Goal: Information Seeking & Learning: Learn about a topic

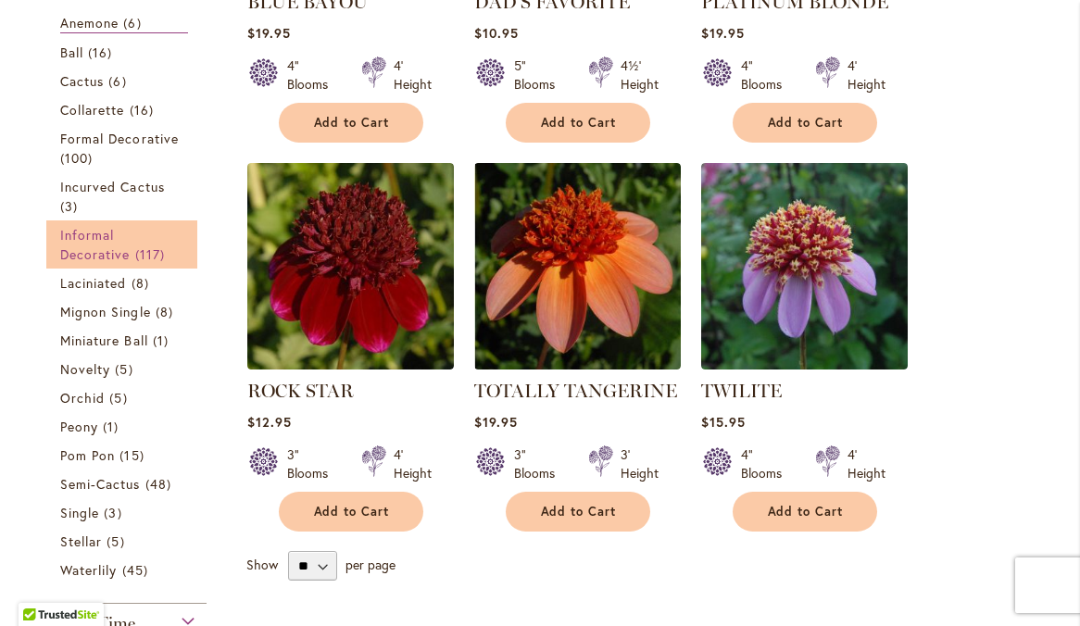
scroll to position [654, 0]
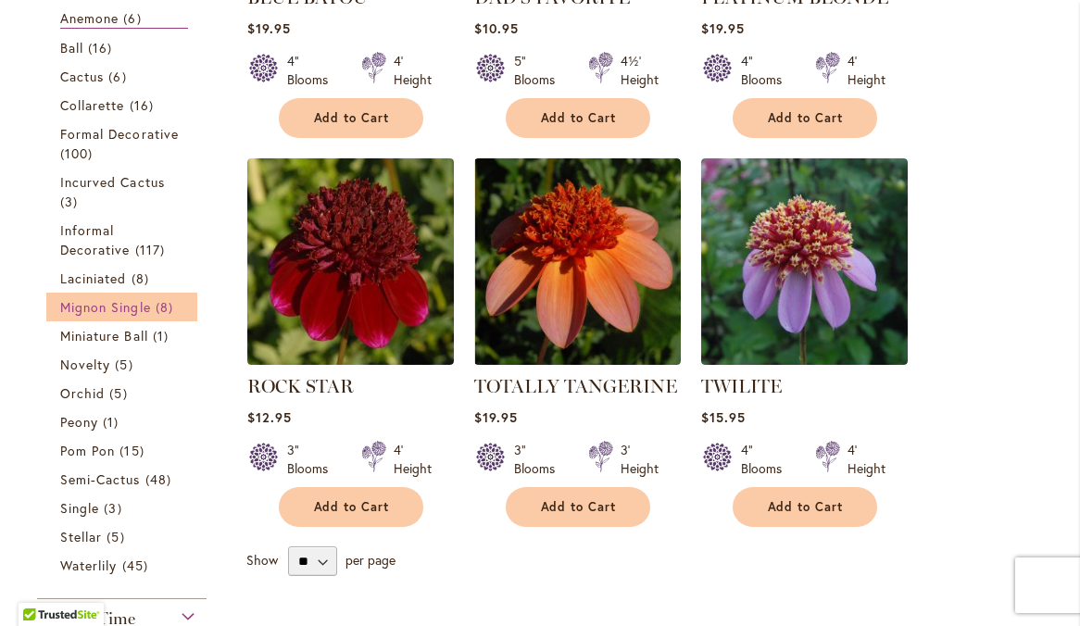
click at [137, 316] on span "Mignon Single" at bounding box center [105, 307] width 91 height 18
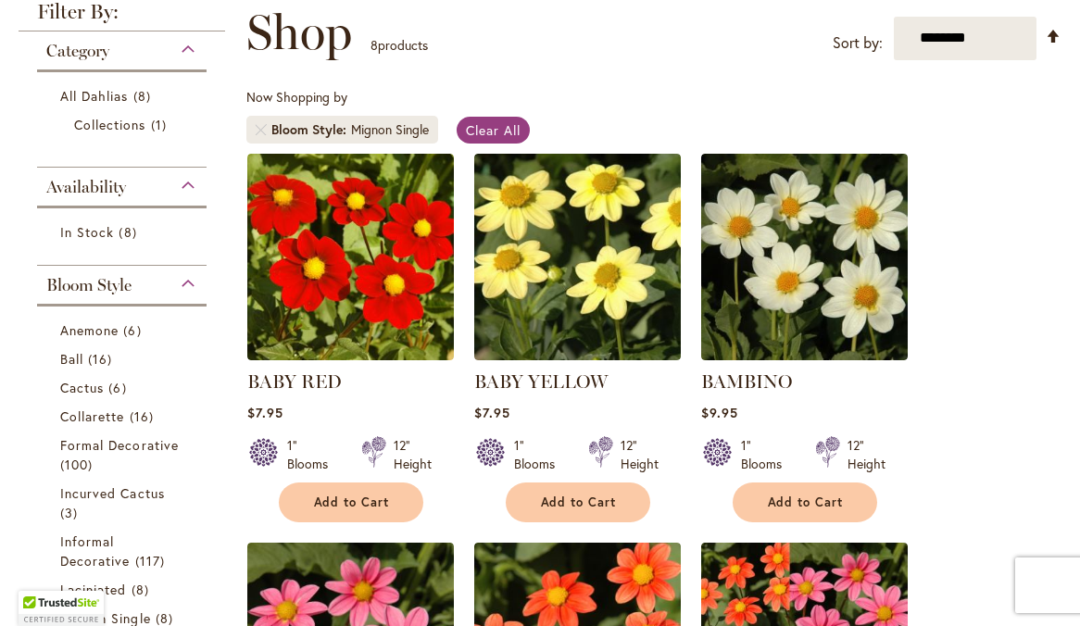
scroll to position [306, 0]
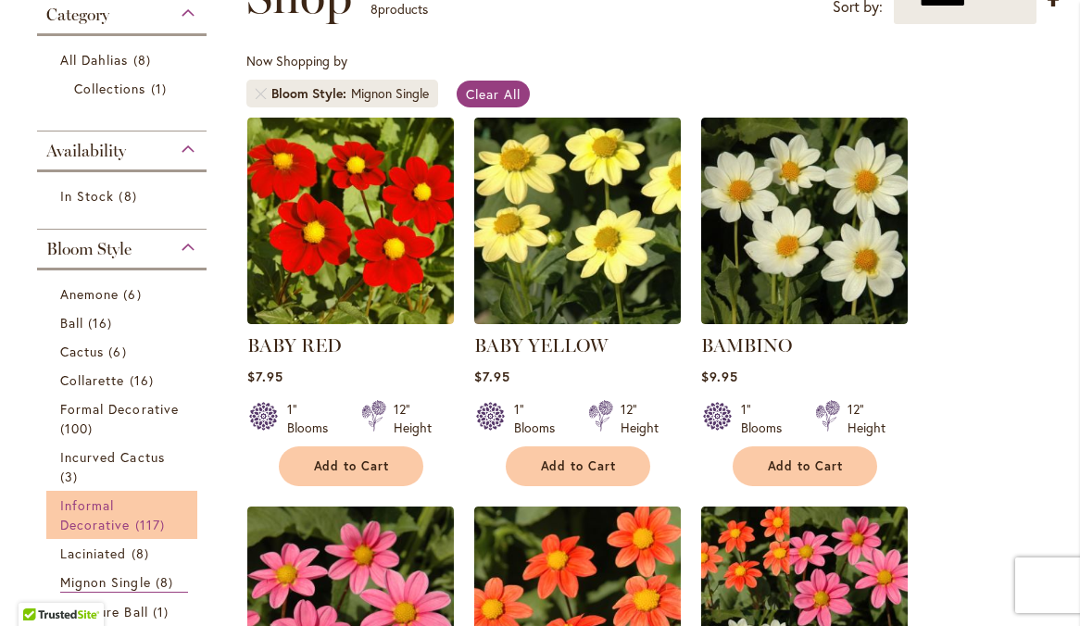
click at [129, 520] on link "Informal Decorative 117 items" at bounding box center [124, 515] width 128 height 39
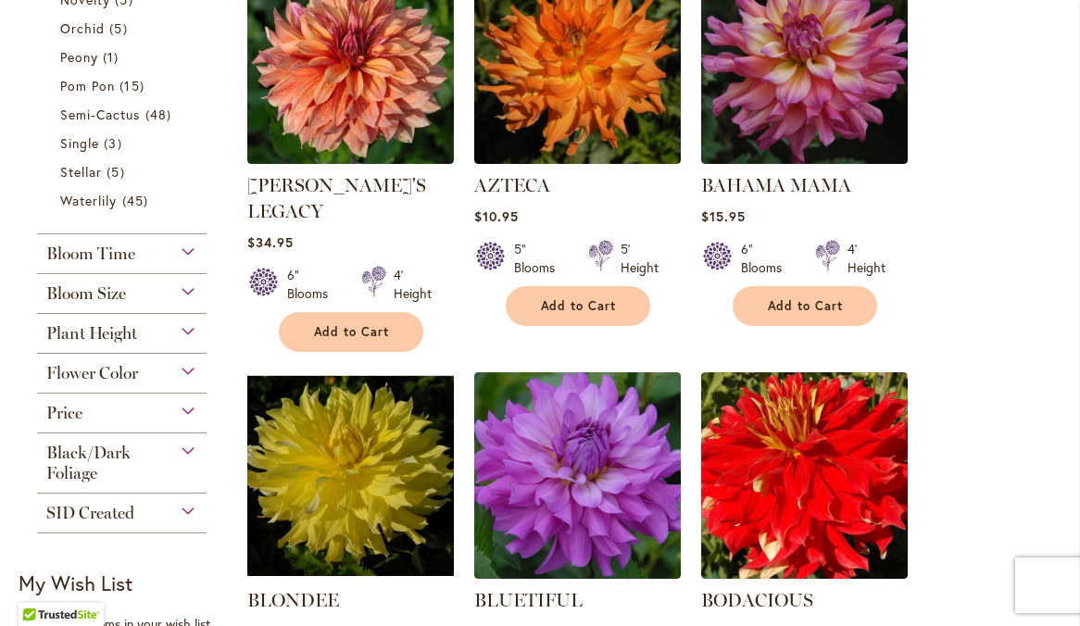
scroll to position [1256, 0]
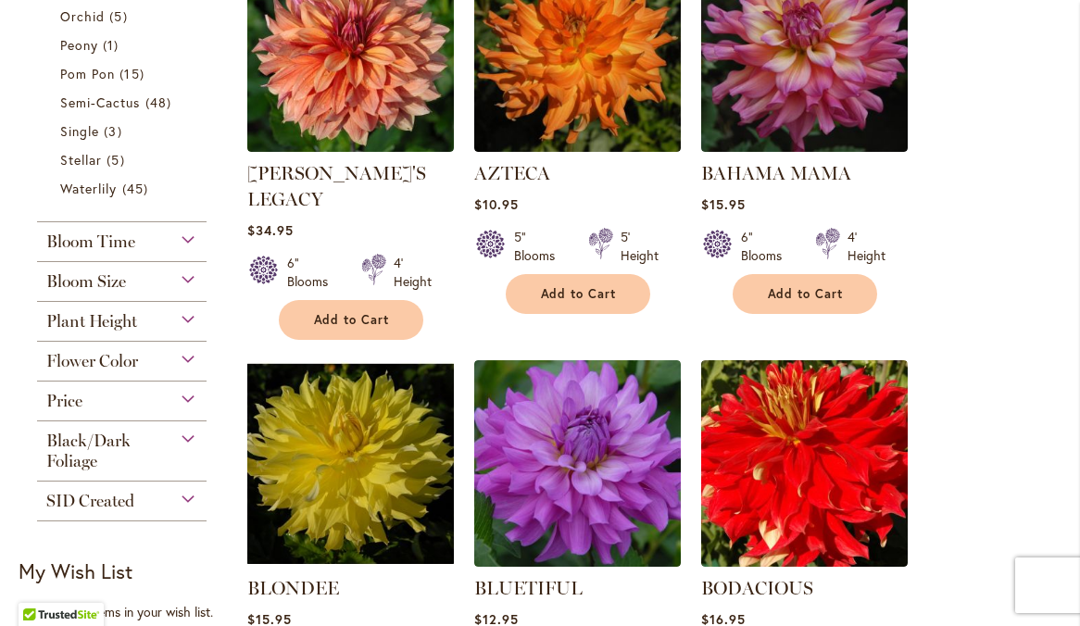
click at [189, 292] on div "Bloom Size" at bounding box center [122, 277] width 170 height 30
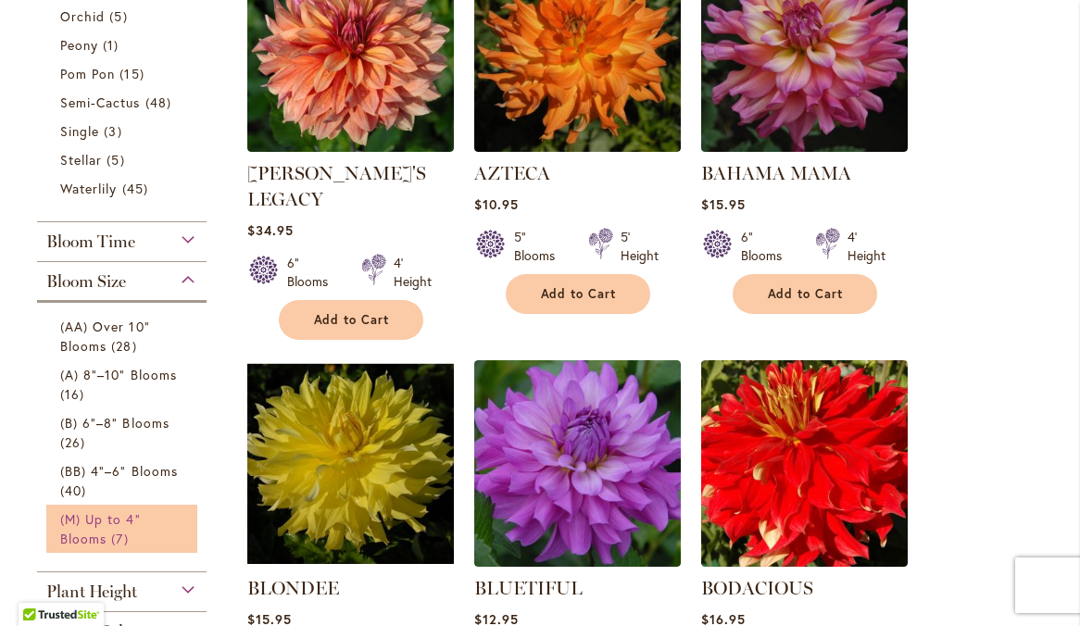
click at [125, 535] on span "(M) Up to 4" Blooms" at bounding box center [100, 528] width 81 height 37
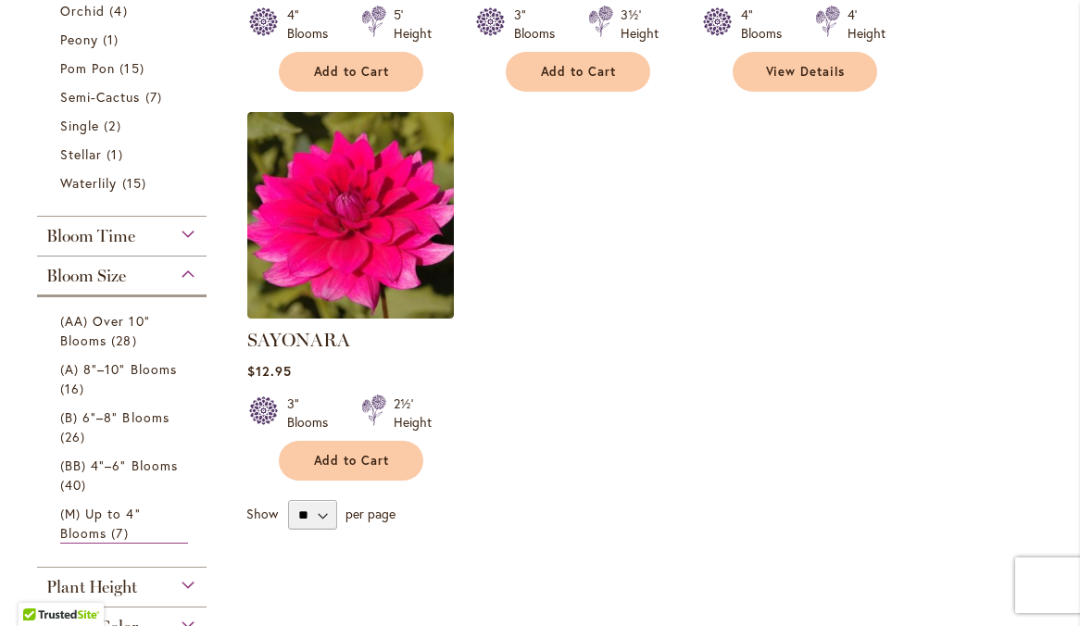
scroll to position [1093, 0]
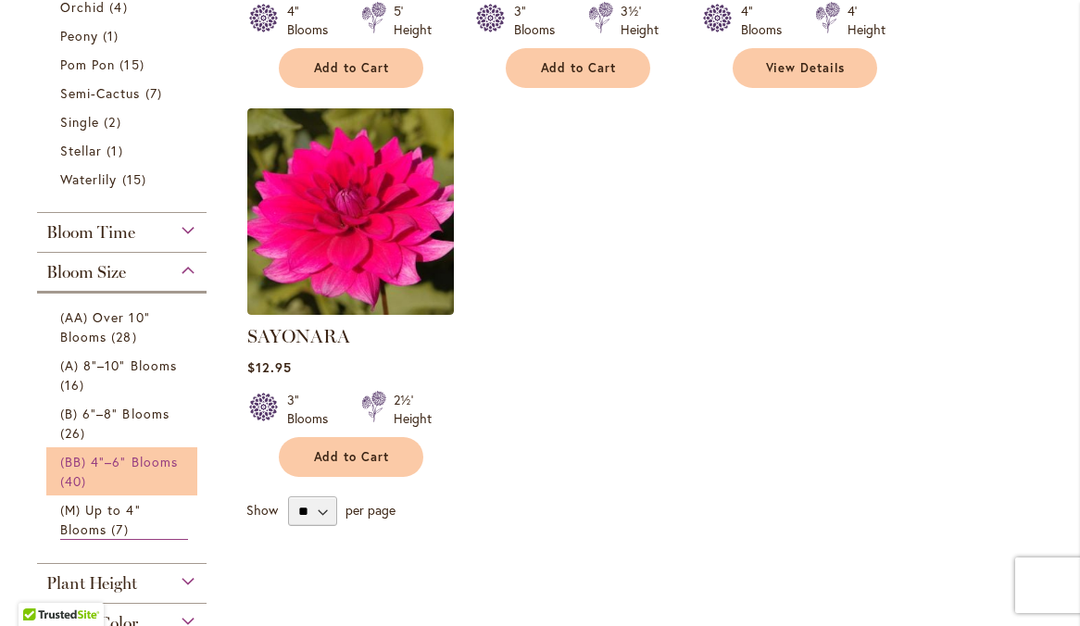
click at [134, 471] on span "(BB) 4"–6" Blooms" at bounding box center [119, 462] width 118 height 18
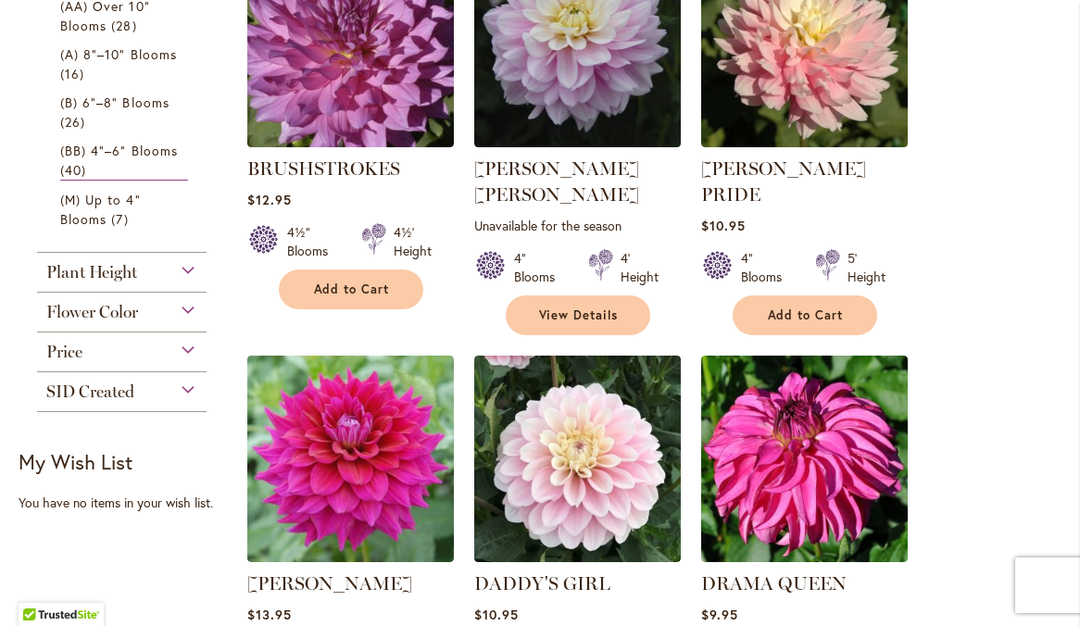
scroll to position [1307, 0]
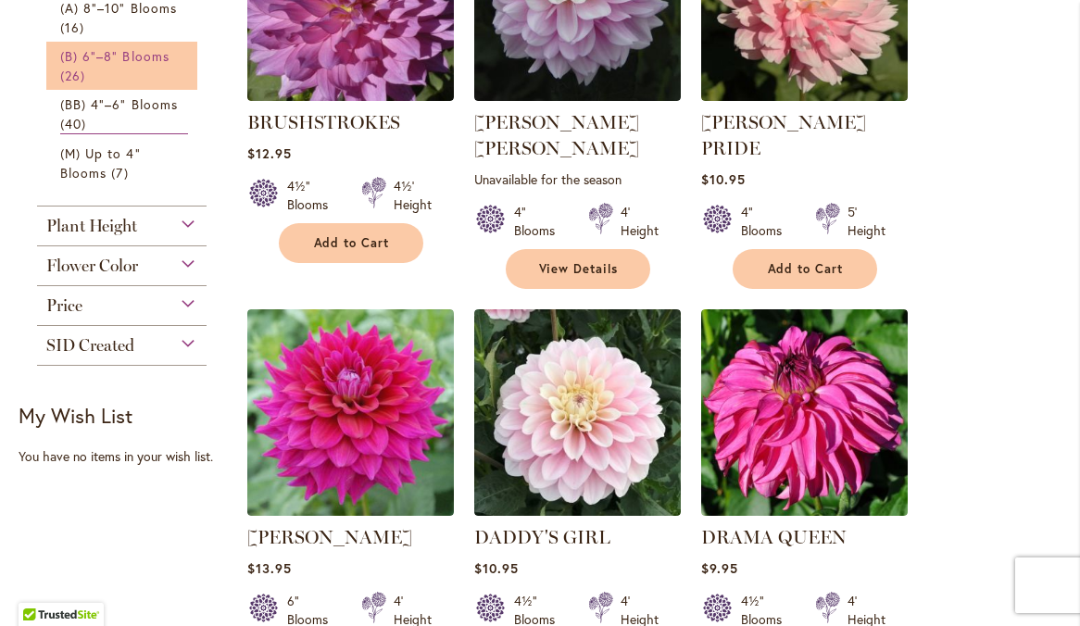
click at [144, 65] on span "(B) 6"–8" Blooms" at bounding box center [114, 56] width 109 height 18
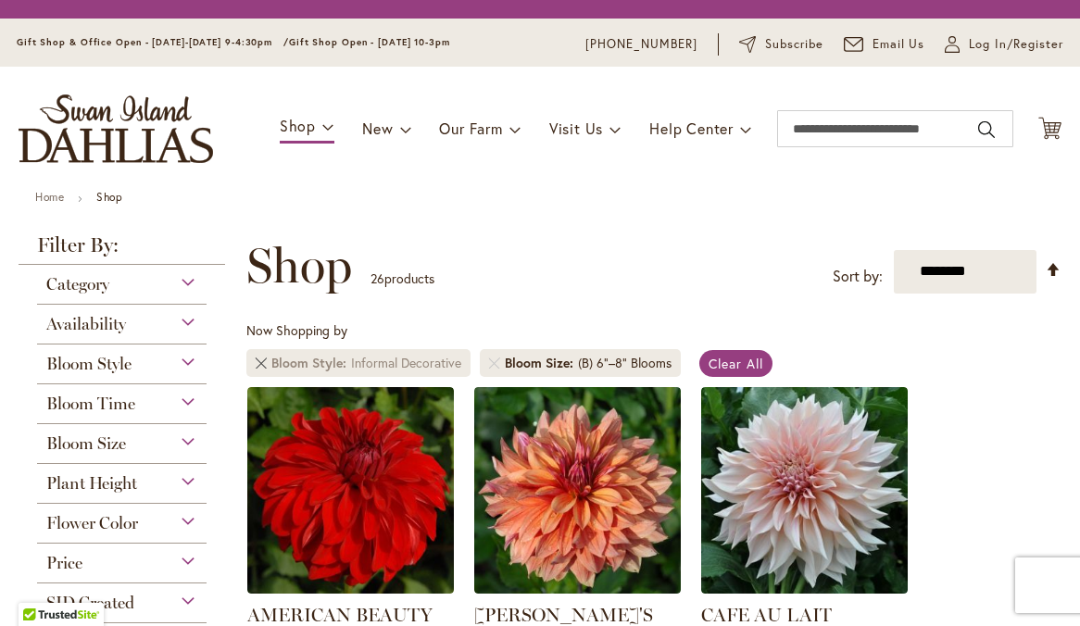
click at [263, 369] on link "Remove Bloom Style Informal Decorative" at bounding box center [261, 363] width 11 height 11
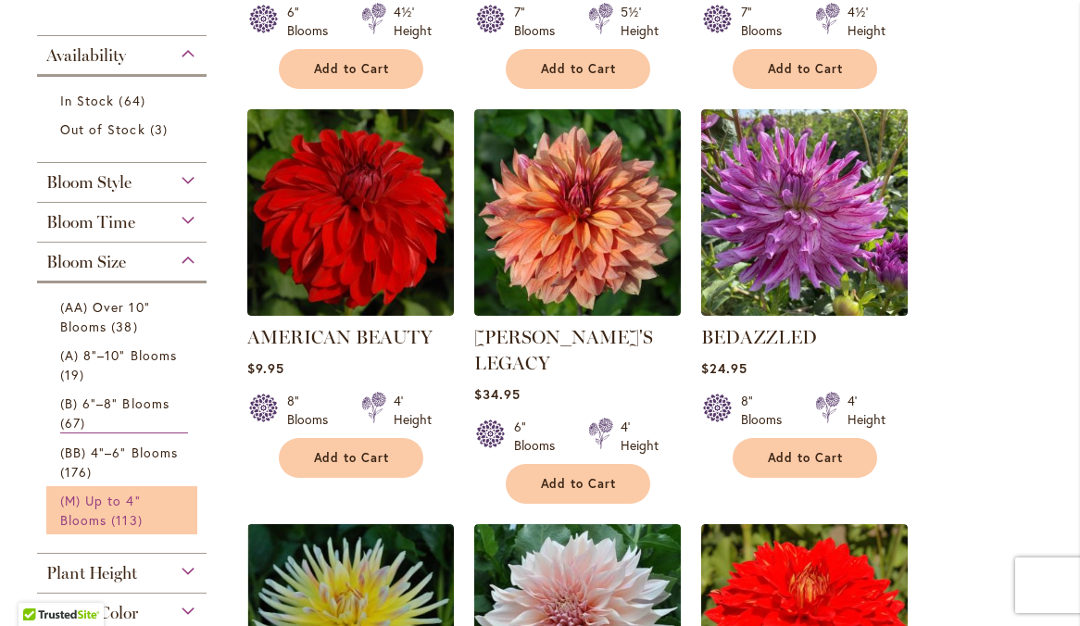
scroll to position [718, 0]
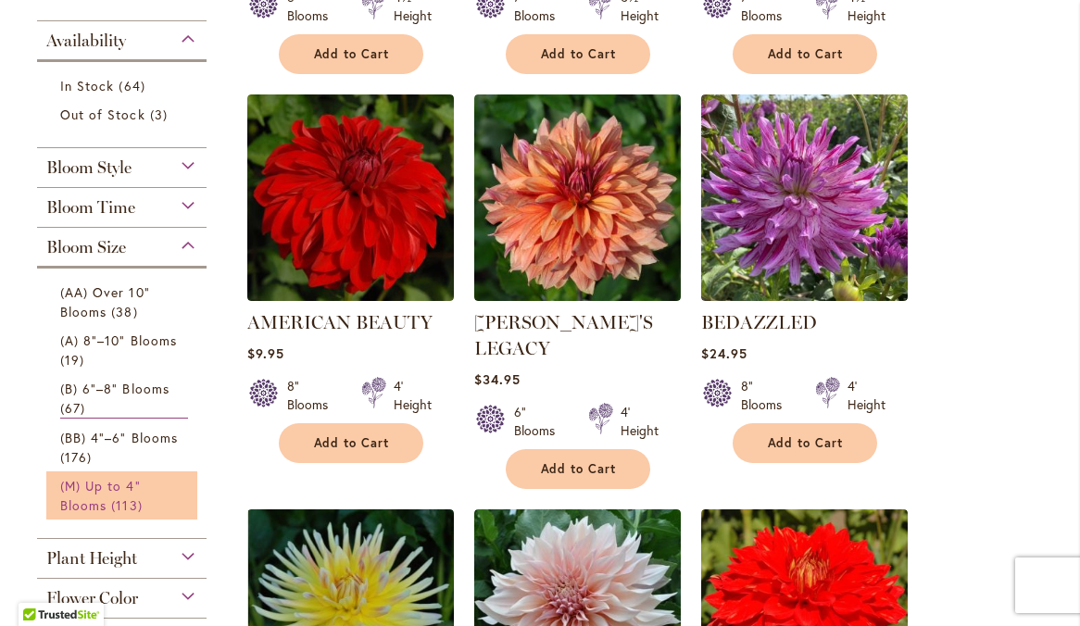
click at [138, 515] on span "113 items" at bounding box center [128, 505] width 35 height 19
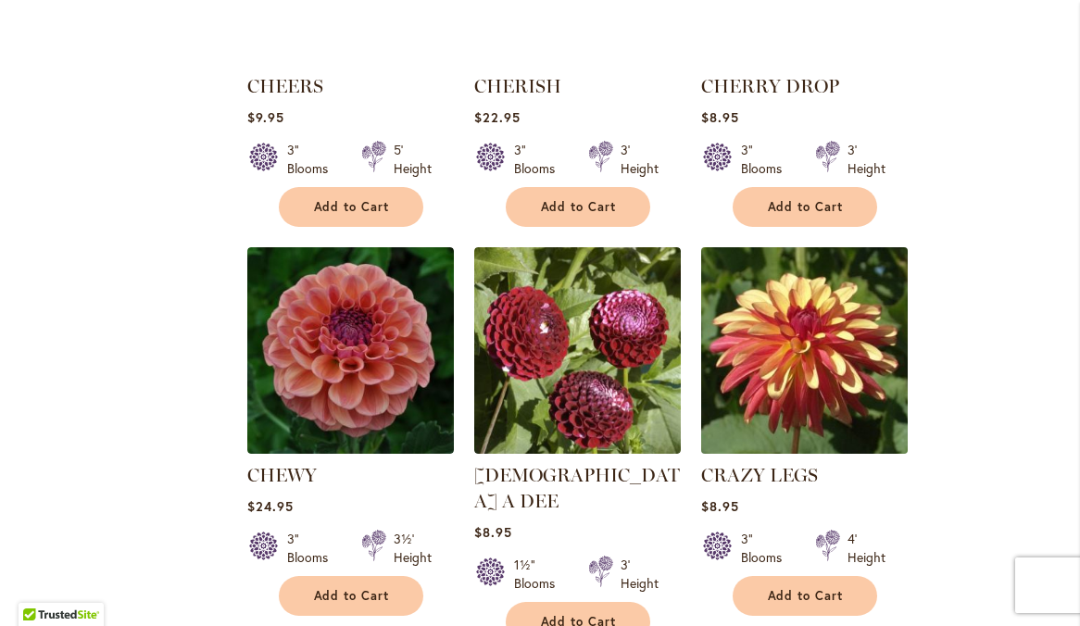
scroll to position [3313, 0]
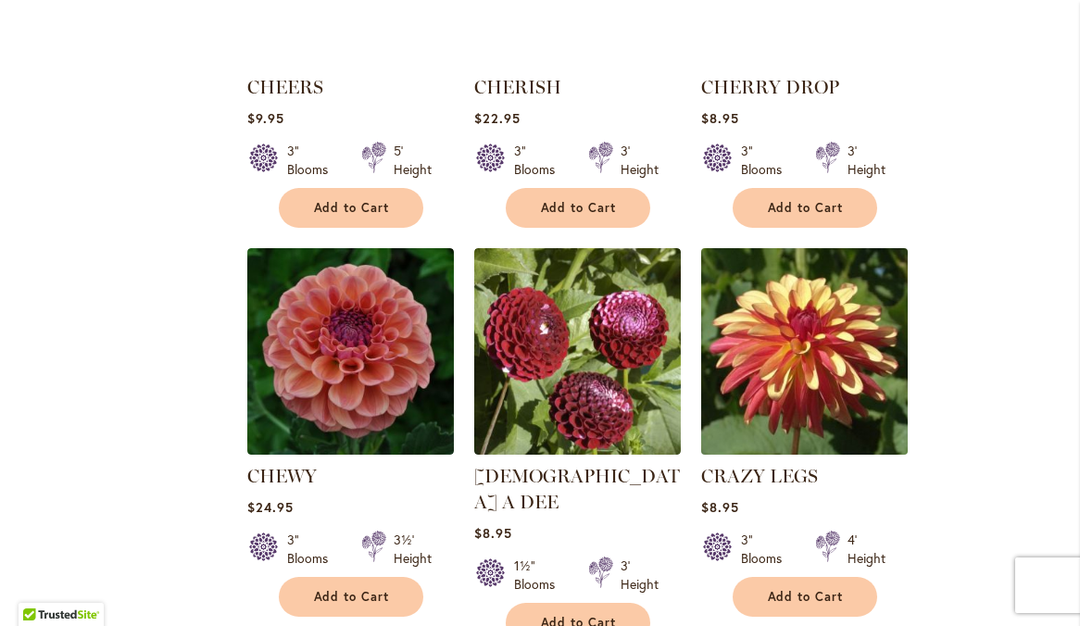
click at [796, 352] on img at bounding box center [804, 351] width 217 height 217
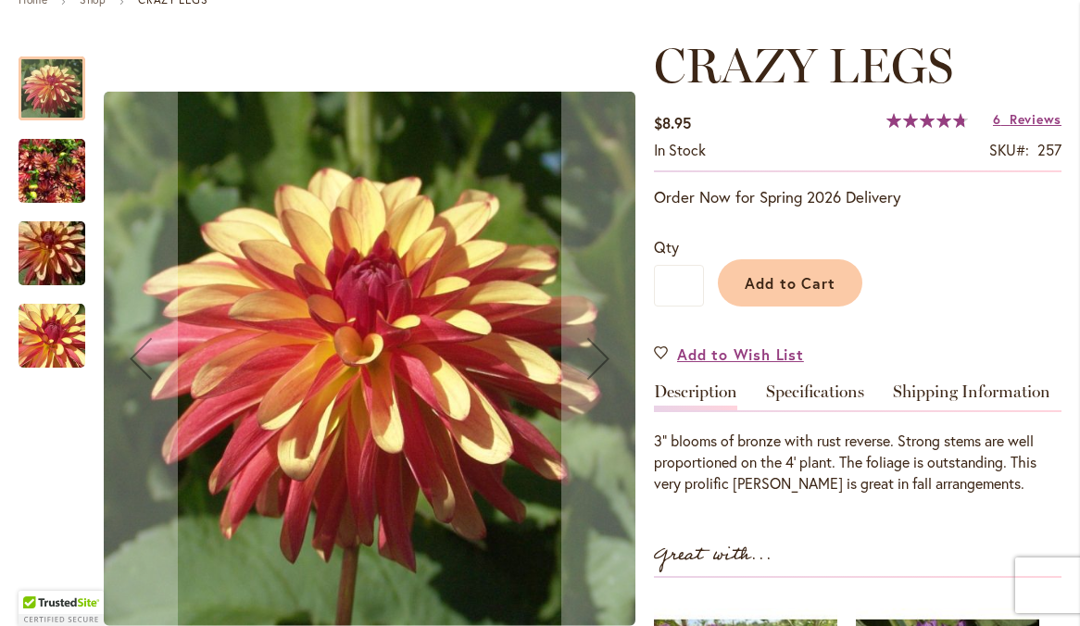
scroll to position [234, 0]
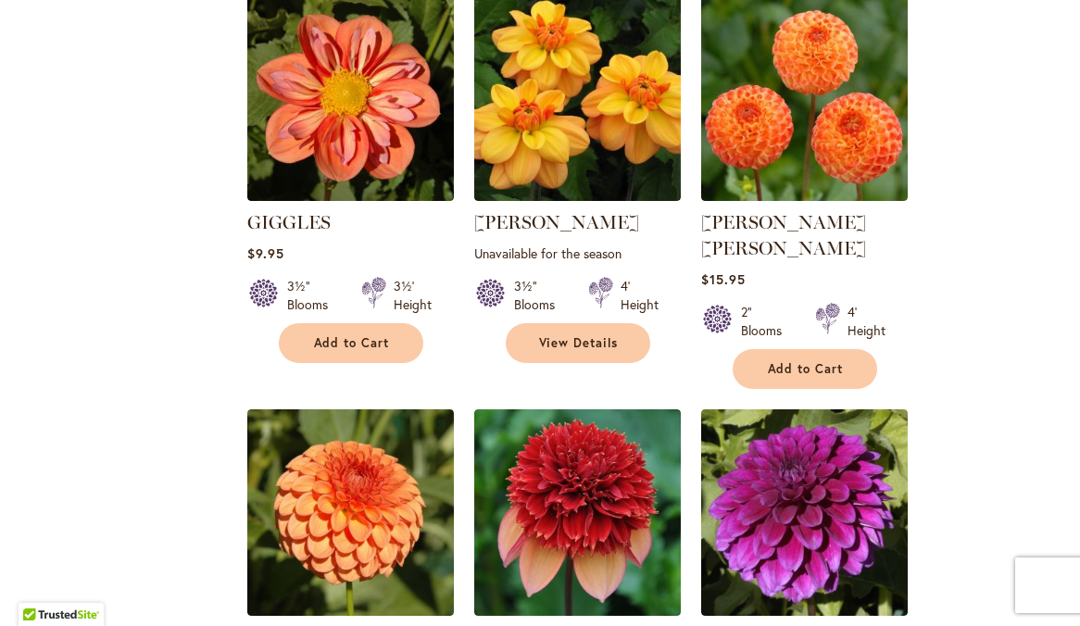
scroll to position [5555, 0]
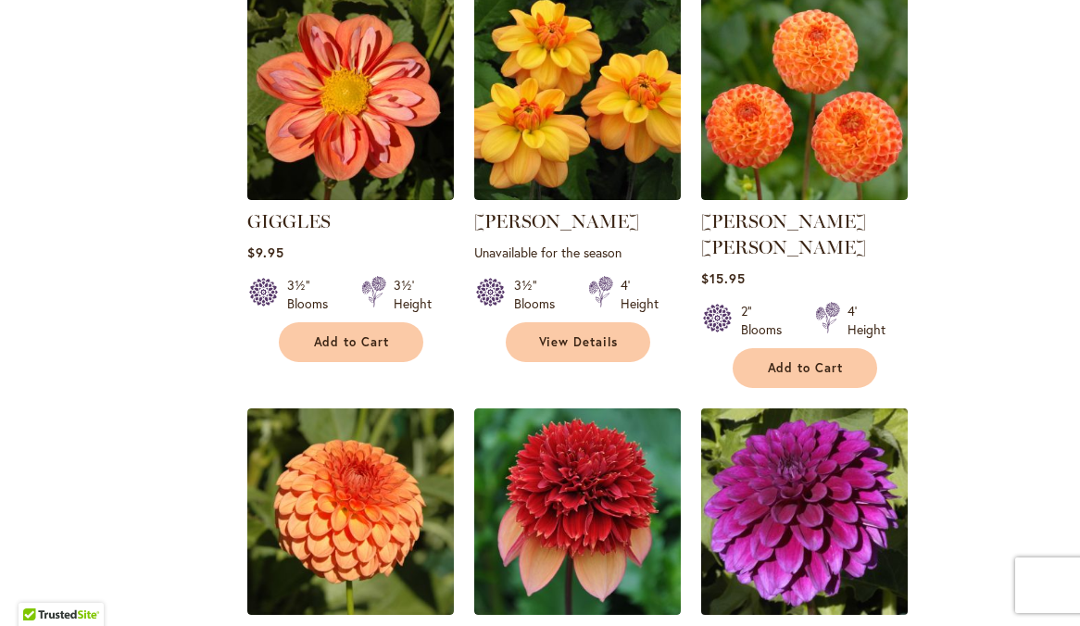
click at [734, 403] on img at bounding box center [804, 511] width 217 height 217
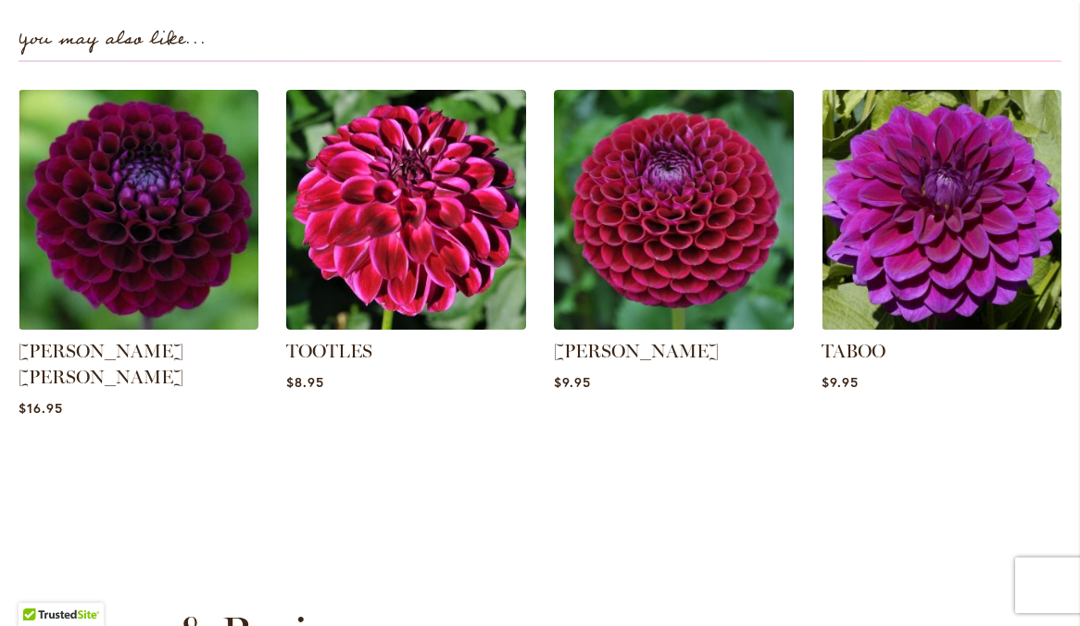
scroll to position [1291, 0]
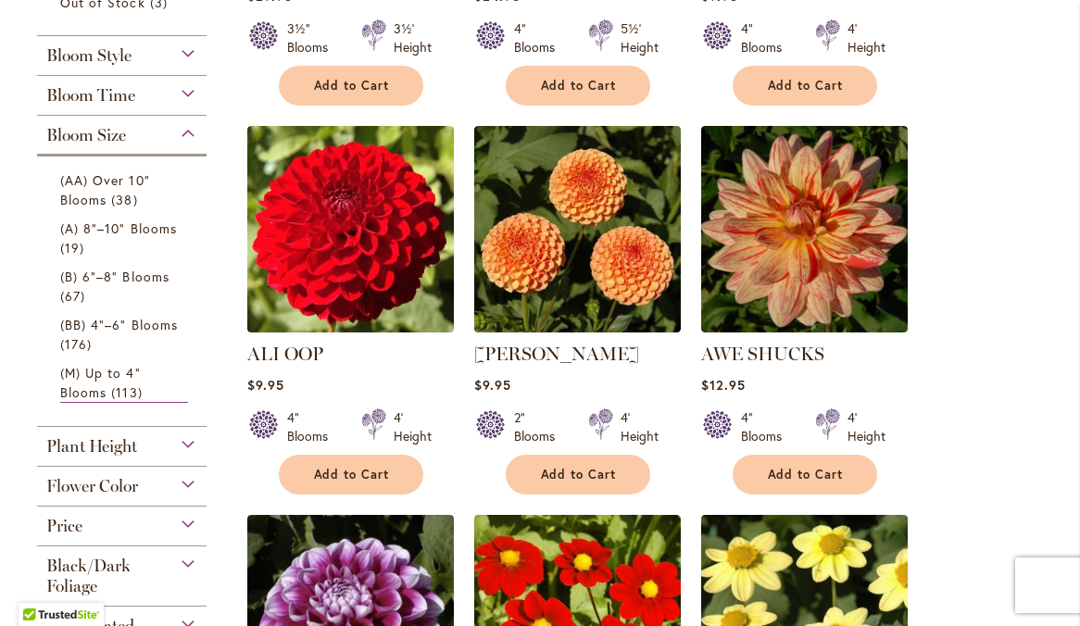
scroll to position [690, 0]
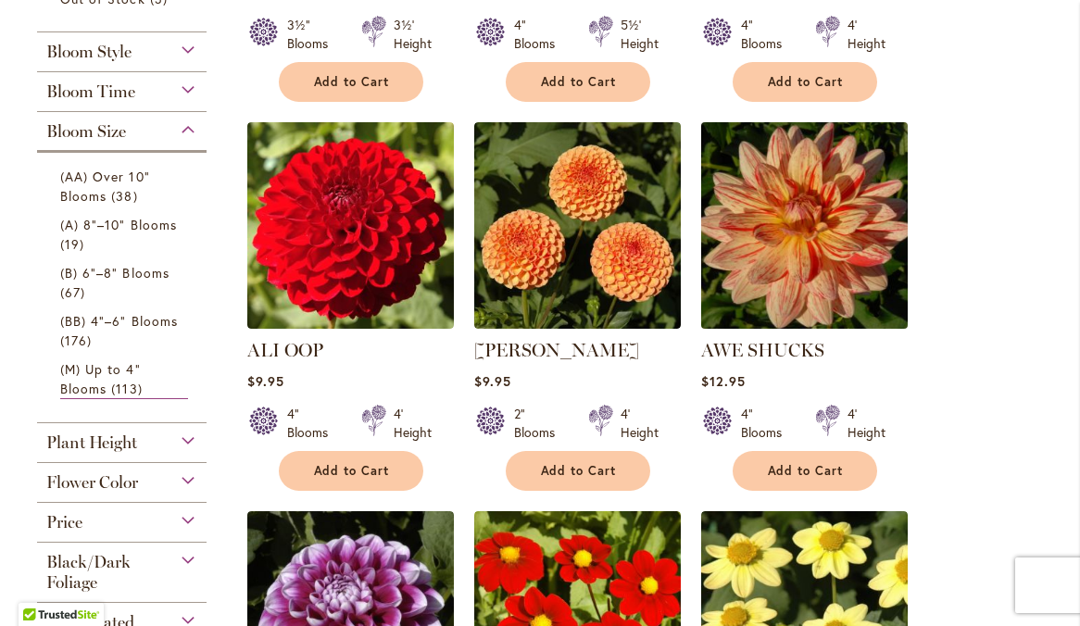
click at [808, 259] on img at bounding box center [804, 225] width 217 height 217
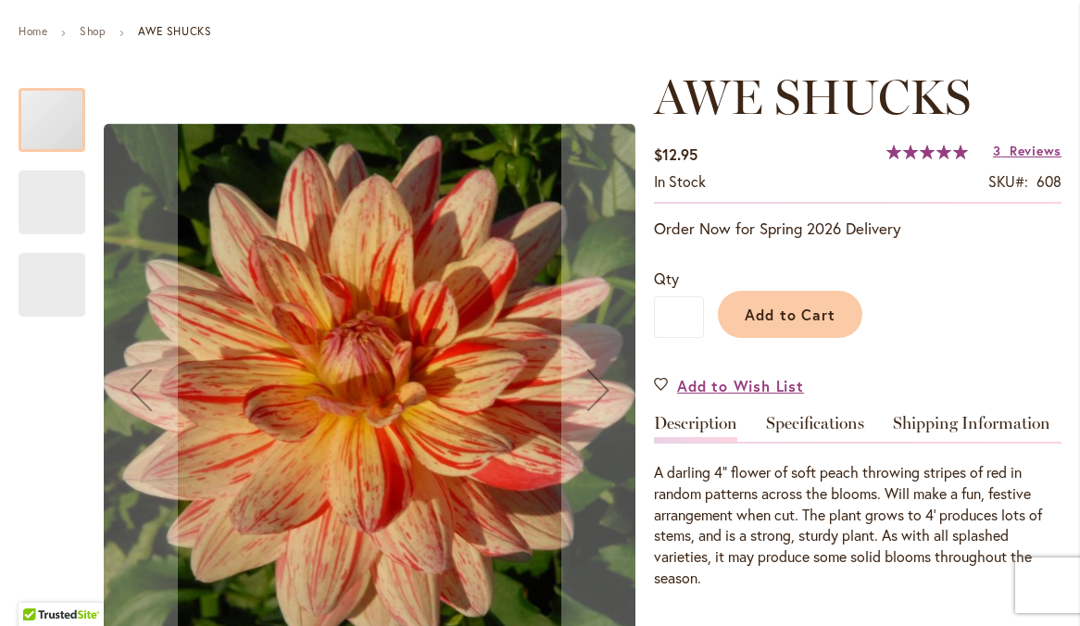
scroll to position [203, 0]
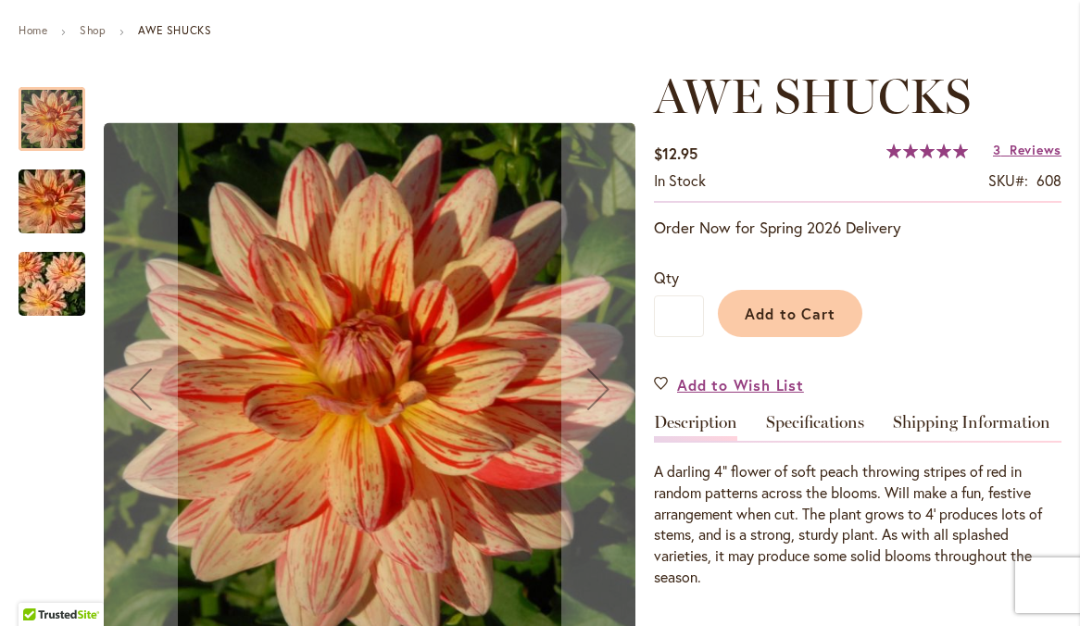
click at [60, 316] on img "AWE SHUCKS" at bounding box center [51, 284] width 133 height 89
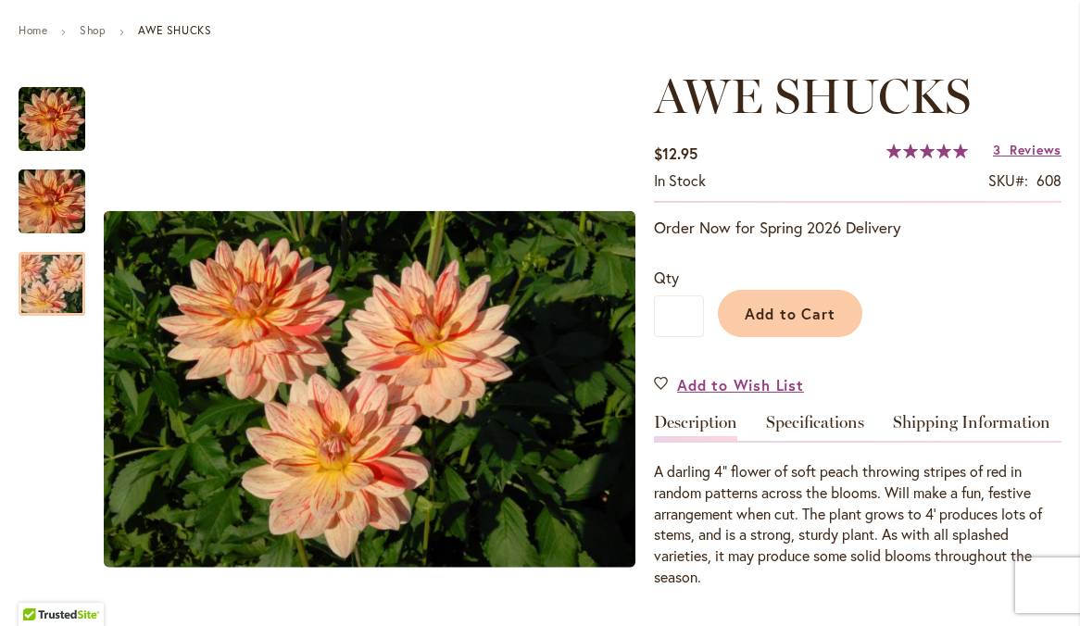
click at [1037, 158] on span "Reviews" at bounding box center [1036, 150] width 52 height 18
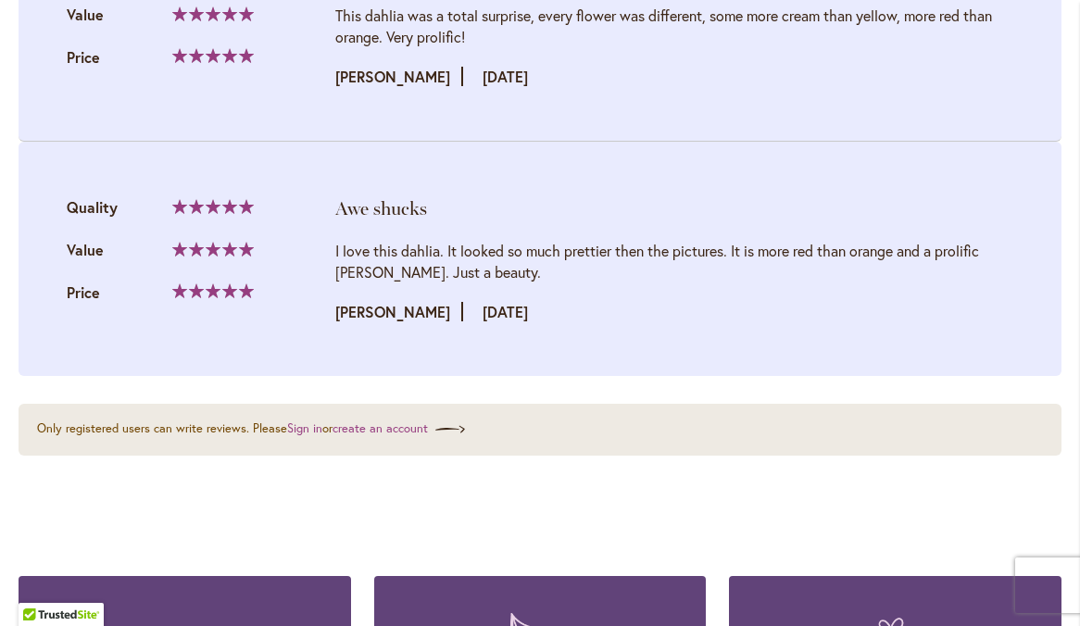
scroll to position [2437, 0]
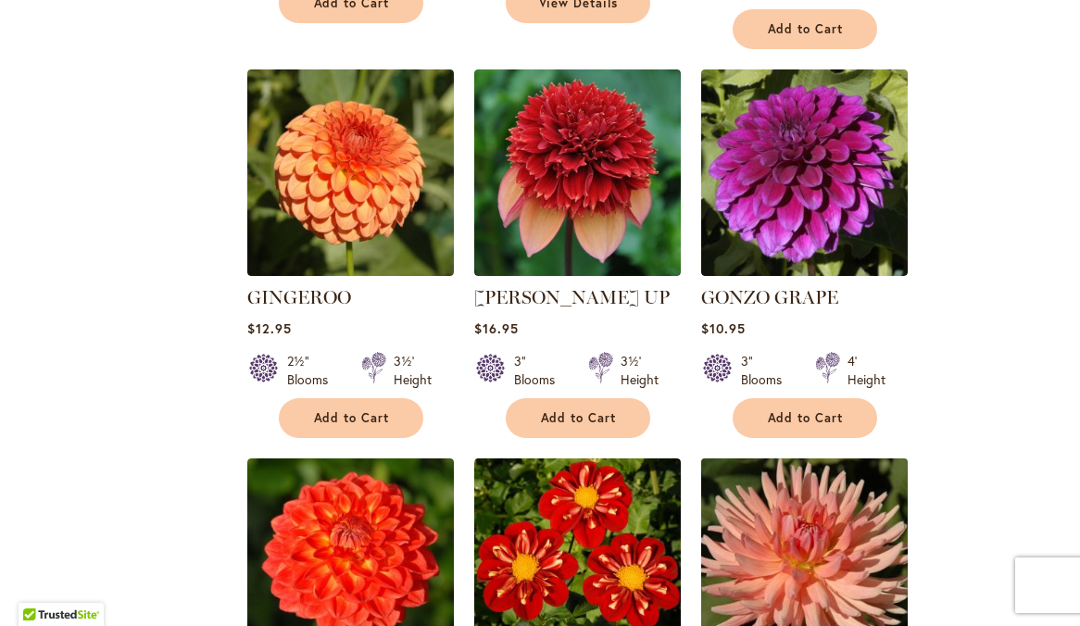
scroll to position [5860, 0]
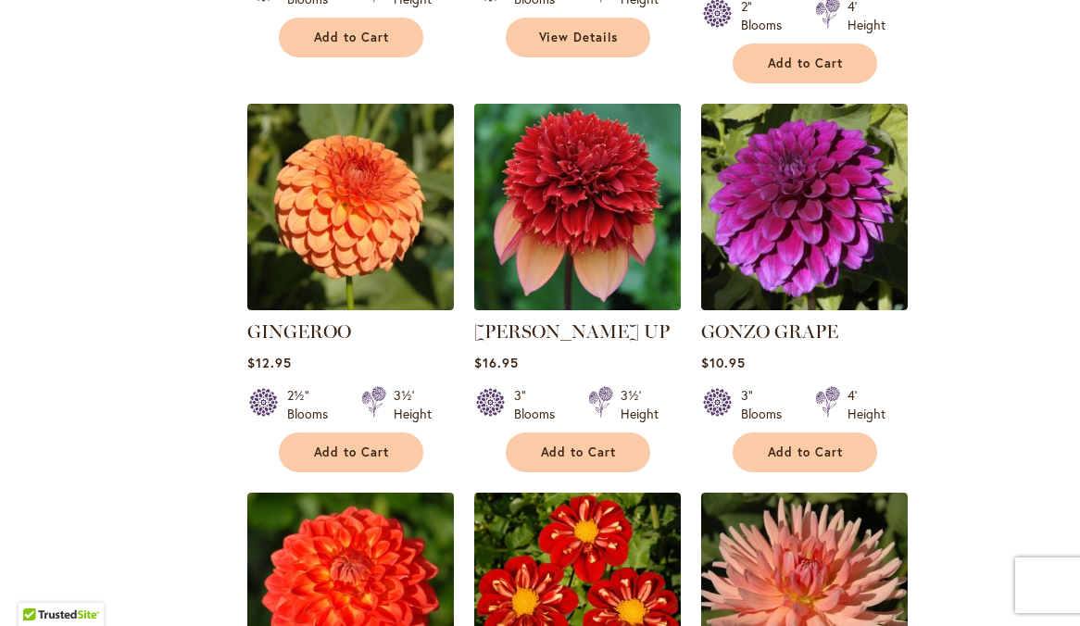
click at [561, 98] on img at bounding box center [577, 206] width 217 height 217
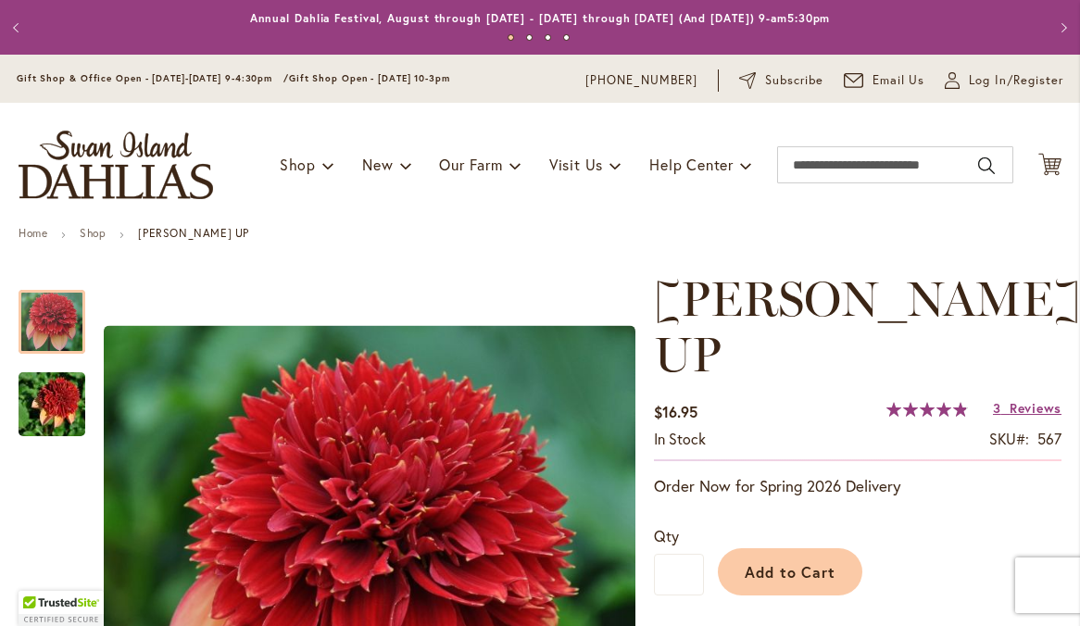
click at [1022, 399] on span "Reviews" at bounding box center [1036, 408] width 52 height 18
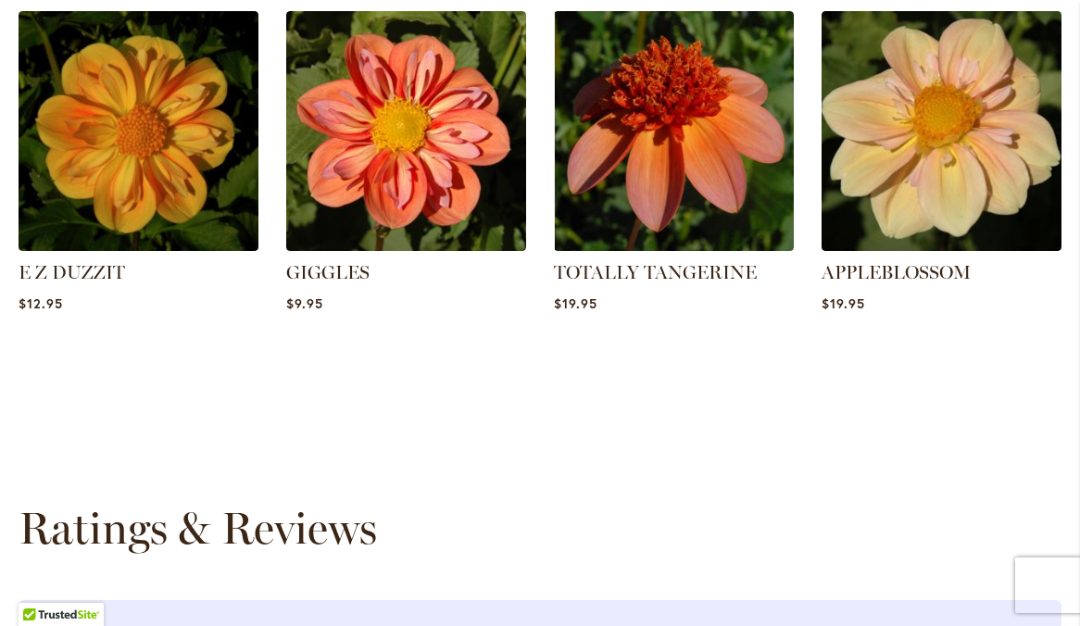
scroll to position [1433, 0]
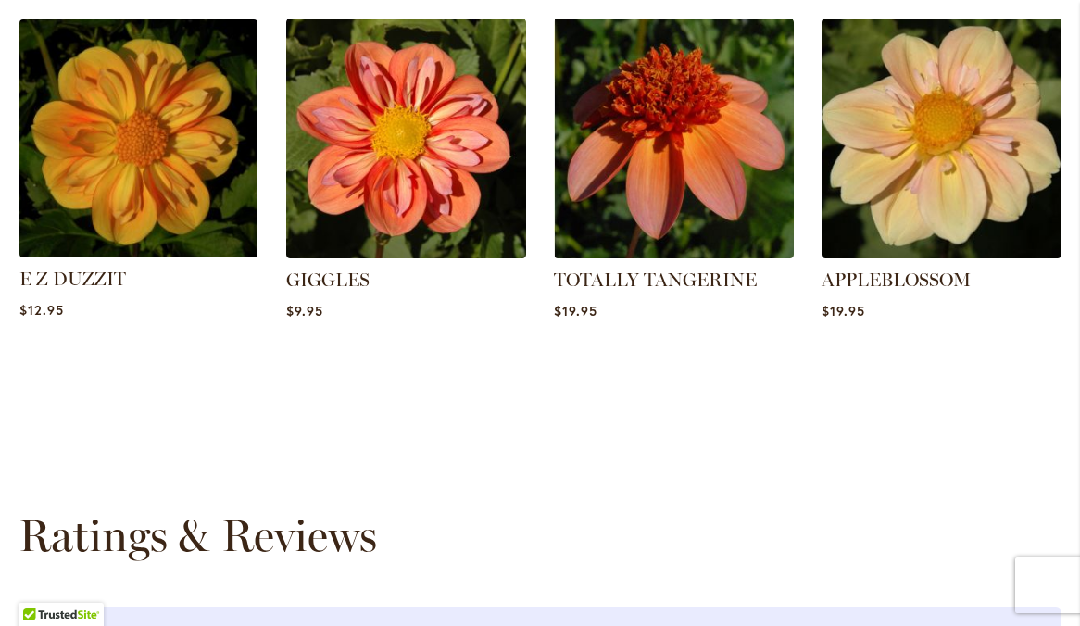
click at [139, 125] on img at bounding box center [139, 138] width 250 height 250
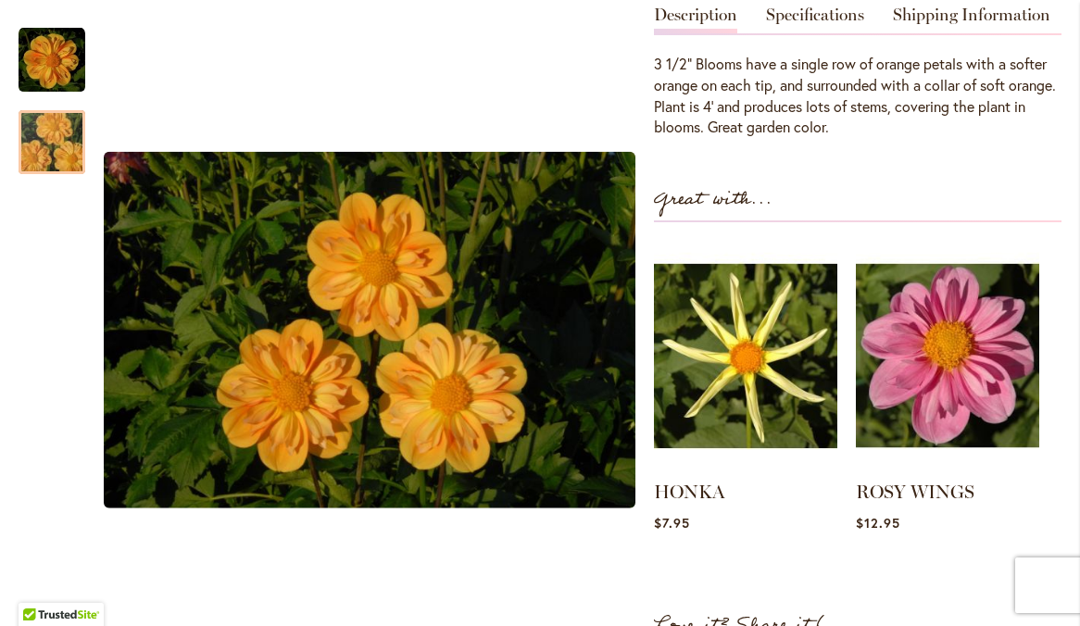
scroll to position [614, 0]
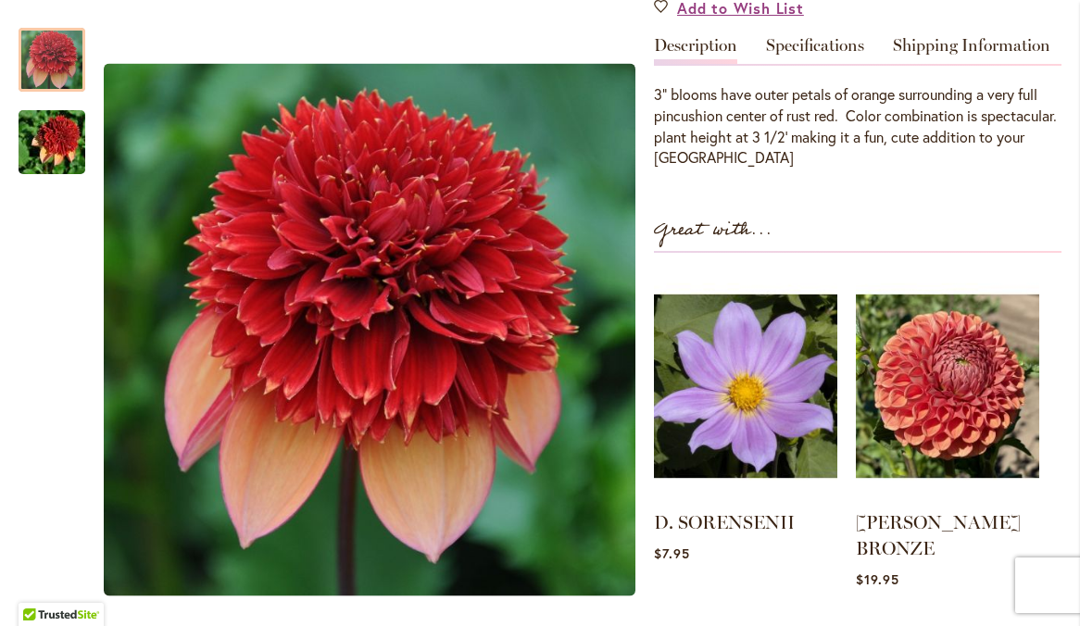
scroll to position [639, 0]
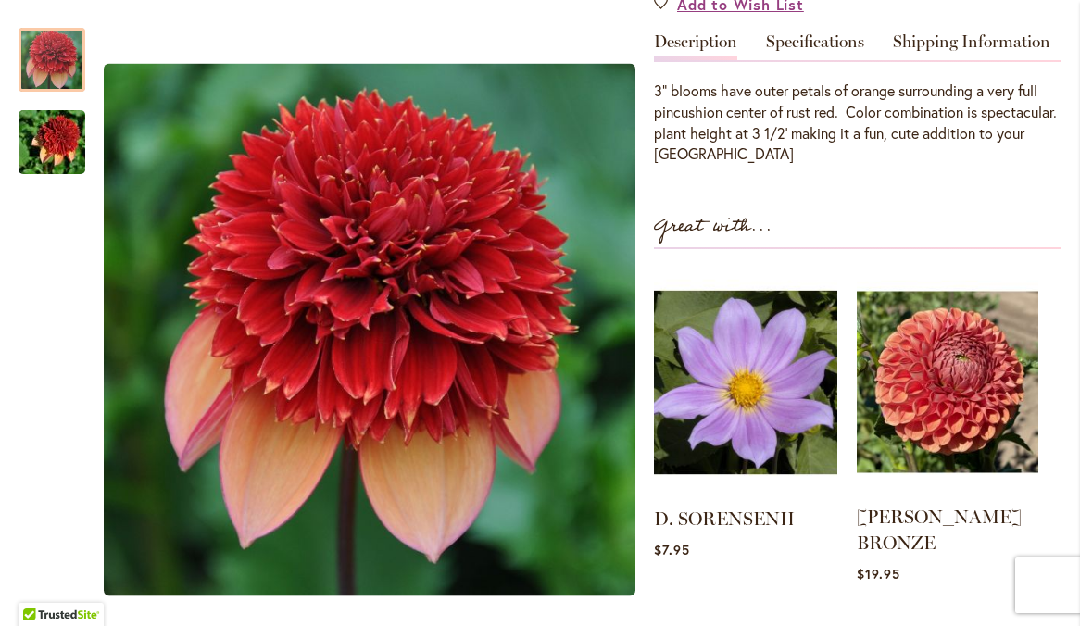
click at [917, 320] on img at bounding box center [948, 382] width 182 height 227
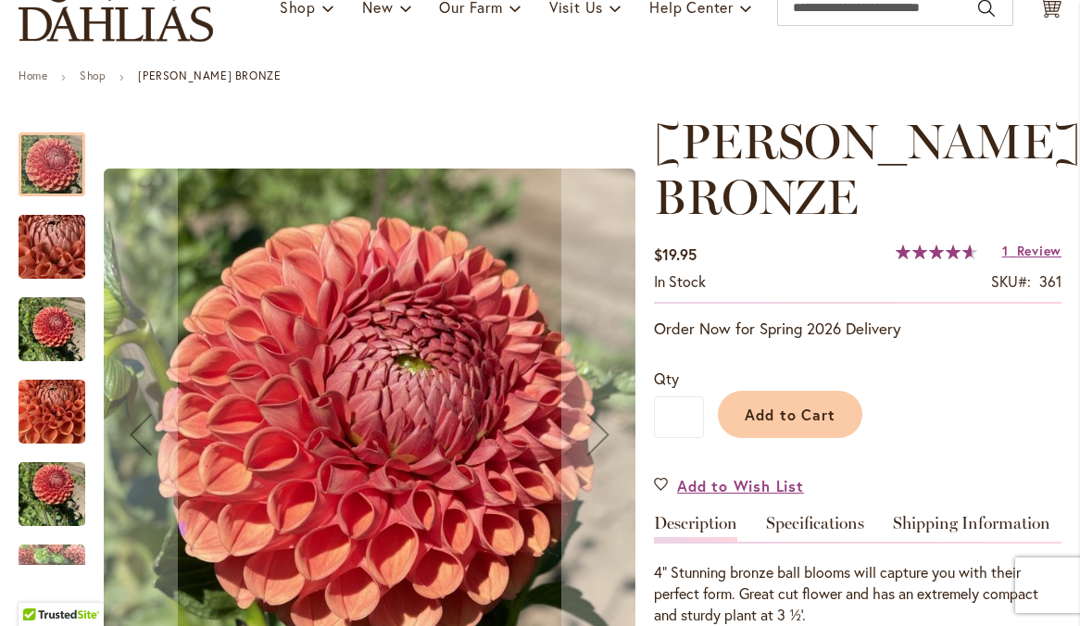
scroll to position [170, 0]
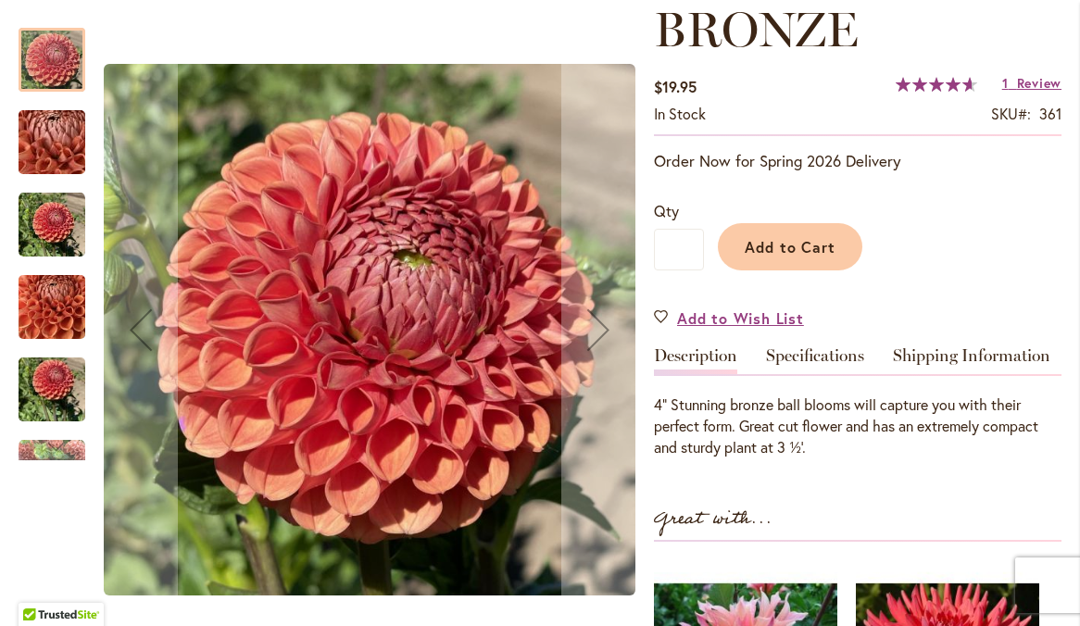
drag, startPoint x: 1026, startPoint y: 106, endPoint x: 1015, endPoint y: 123, distance: 20.8
click at [1026, 92] on span "Review" at bounding box center [1039, 83] width 44 height 18
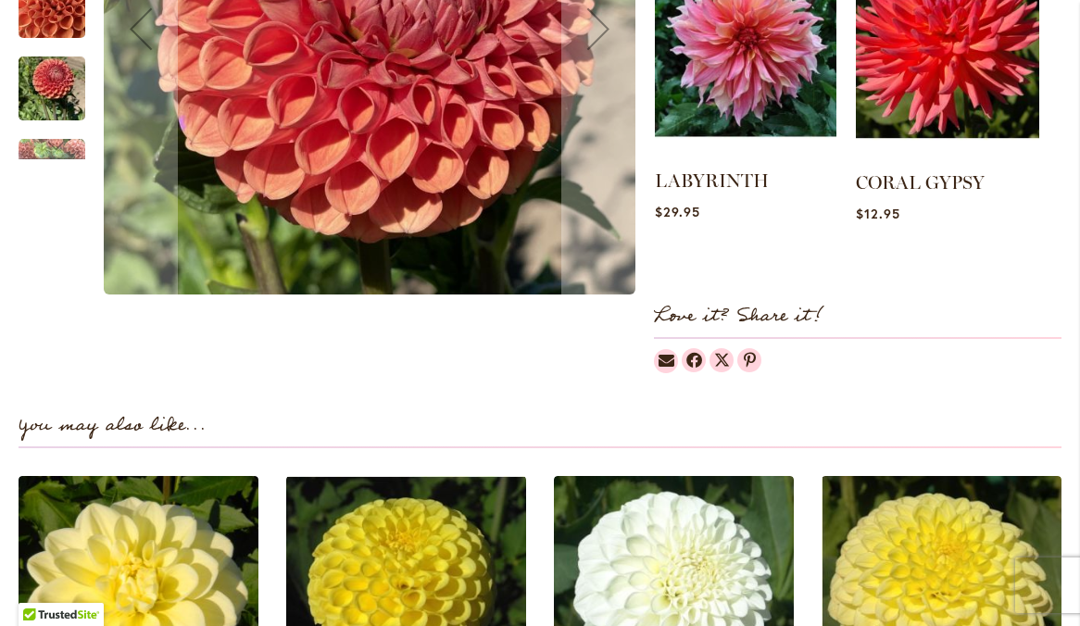
scroll to position [956, 0]
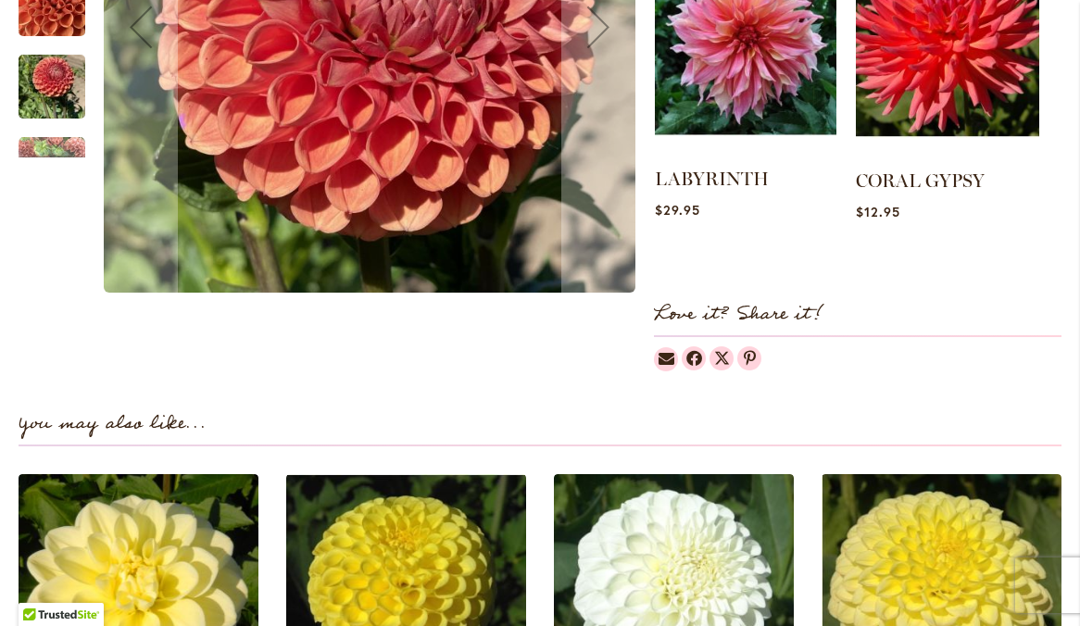
click at [770, 79] on img at bounding box center [746, 44] width 182 height 227
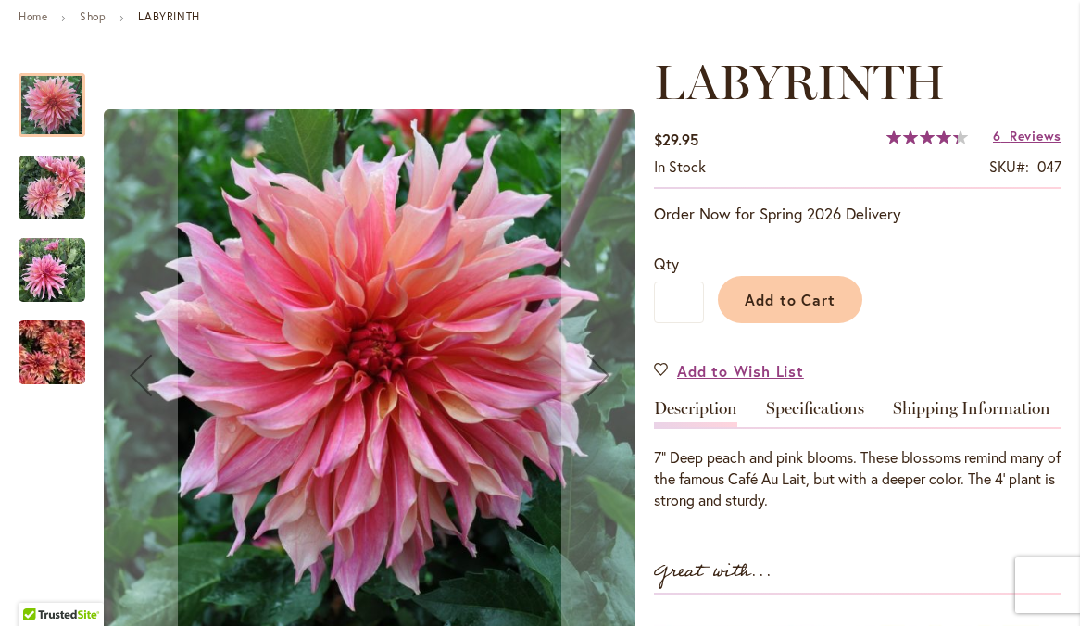
scroll to position [208, 0]
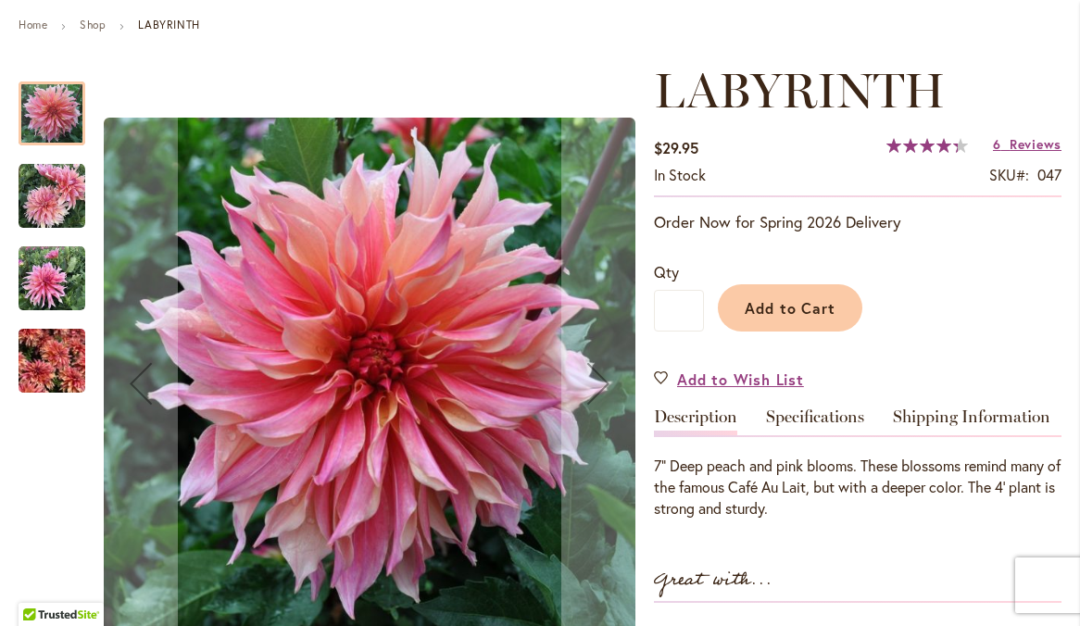
click at [64, 384] on img "Labyrinth" at bounding box center [52, 361] width 67 height 89
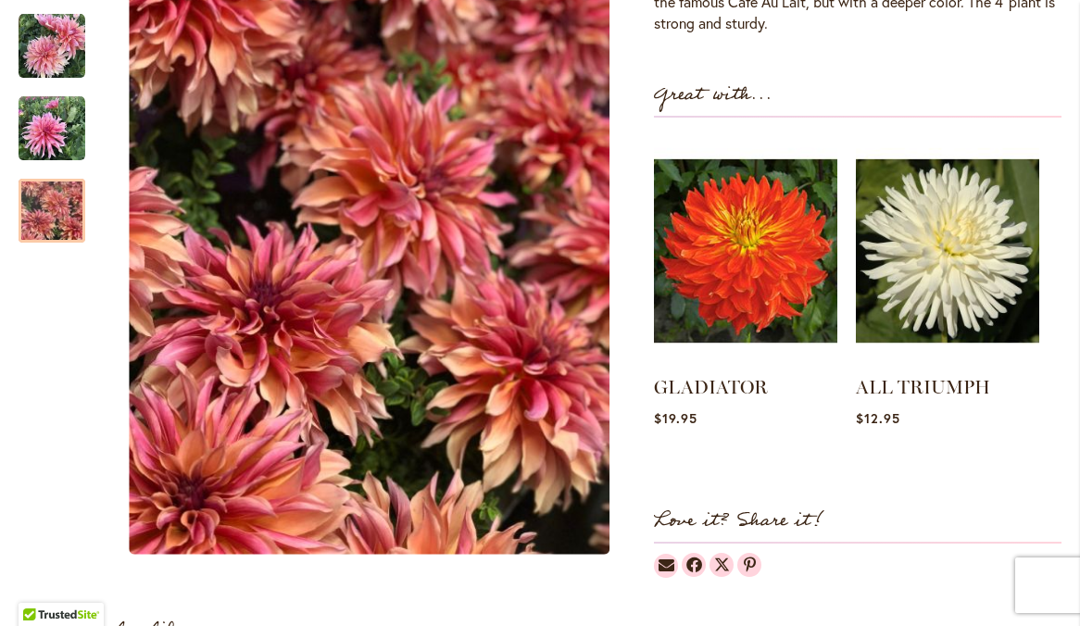
scroll to position [698, 0]
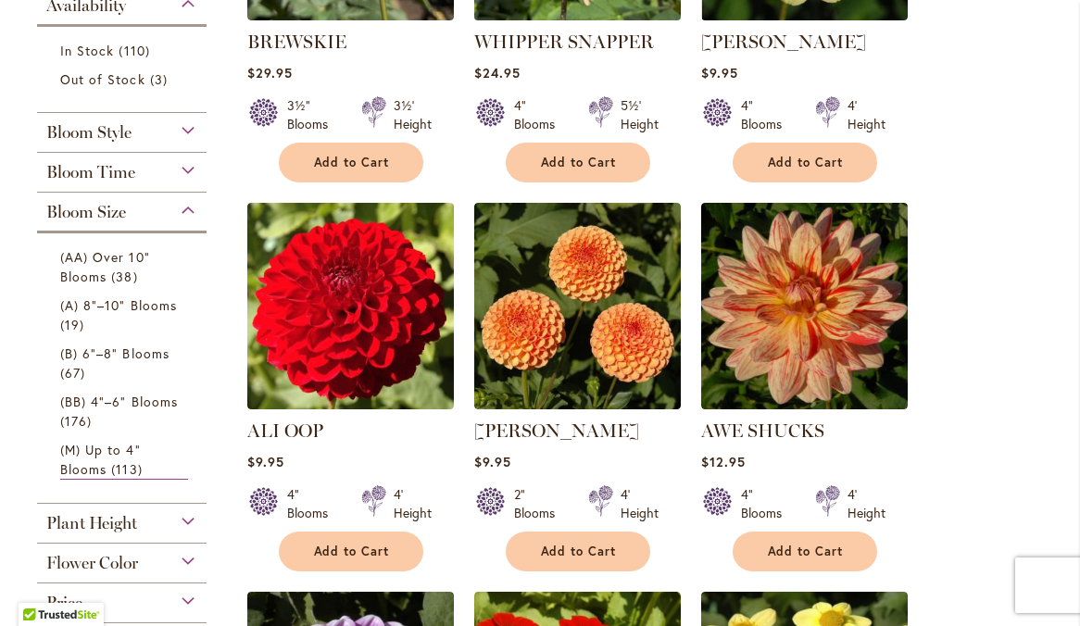
scroll to position [610, 0]
